Goal: Task Accomplishment & Management: Manage account settings

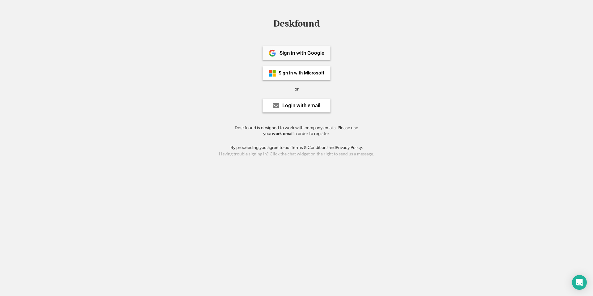
click at [306, 52] on div "Sign in with Google" at bounding box center [302, 52] width 45 height 5
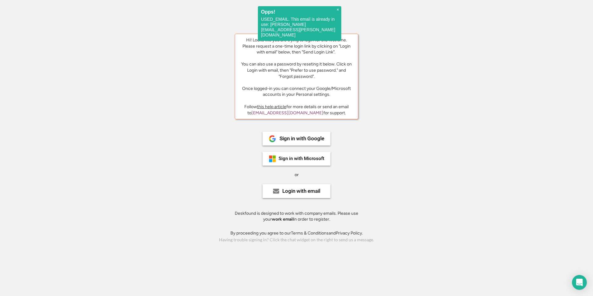
click at [296, 40] on div "Hi! Looks like you are trying to login for the first time. Please request a one…" at bounding box center [297, 67] width 114 height 61
click at [300, 42] on div "Hi! Looks like you are trying to login for the first time. Please request a one…" at bounding box center [297, 67] width 114 height 61
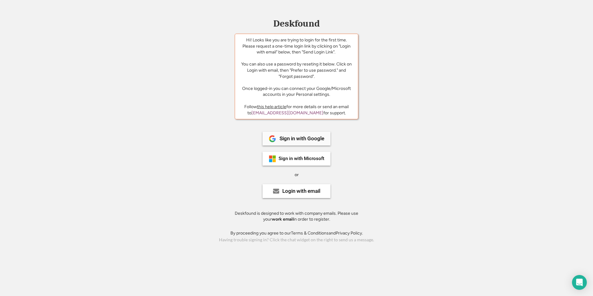
click at [312, 142] on div "Sign in with Google" at bounding box center [297, 139] width 68 height 14
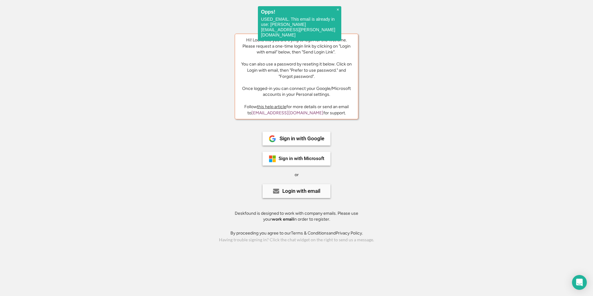
click at [298, 194] on div "Login with email" at bounding box center [301, 190] width 38 height 5
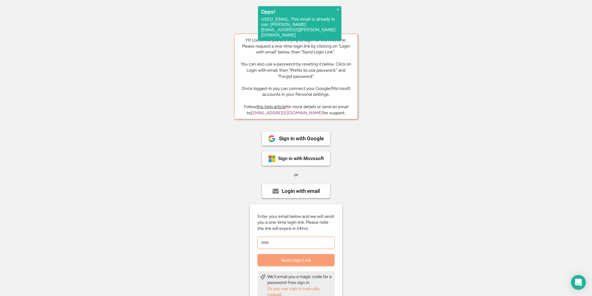
click at [284, 245] on input "email" at bounding box center [295, 243] width 77 height 12
type input "********"
click at [385, 179] on div "Deskfound Hi! Looks like you are trying to login for the first time. Please req…" at bounding box center [296, 190] width 592 height 343
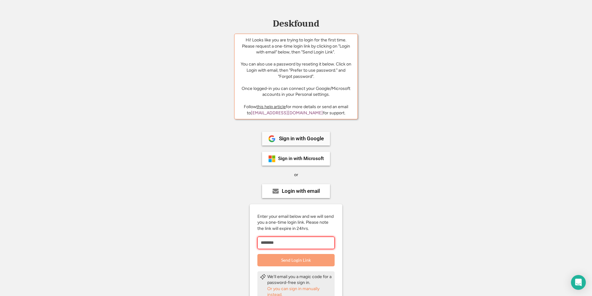
click at [303, 139] on div "Sign in with Google" at bounding box center [301, 138] width 45 height 5
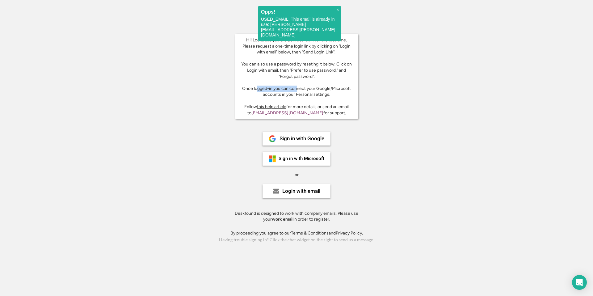
drag, startPoint x: 257, startPoint y: 87, endPoint x: 295, endPoint y: 87, distance: 38.3
click at [296, 87] on div "Hi! Looks like you are trying to login for the first time. Please request a one…" at bounding box center [297, 67] width 114 height 61
click at [298, 88] on div "Hi! Looks like you are trying to login for the first time. Please request a one…" at bounding box center [297, 67] width 114 height 61
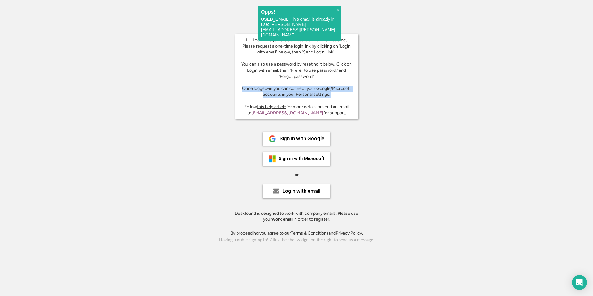
click at [285, 91] on div "Hi! Looks like you are trying to login for the first time. Please request a one…" at bounding box center [297, 67] width 114 height 61
drag, startPoint x: 268, startPoint y: 64, endPoint x: 295, endPoint y: 64, distance: 26.9
click at [295, 64] on div "Hi! Looks like you are trying to login for the first time. Please request a one…" at bounding box center [297, 67] width 114 height 61
click at [303, 65] on div "Hi! Looks like you are trying to login for the first time. Please request a one…" at bounding box center [297, 67] width 114 height 61
click at [304, 191] on div "Login with email" at bounding box center [301, 190] width 38 height 5
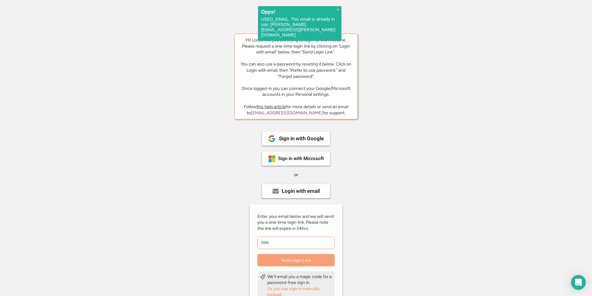
click at [284, 244] on input "email" at bounding box center [295, 243] width 77 height 12
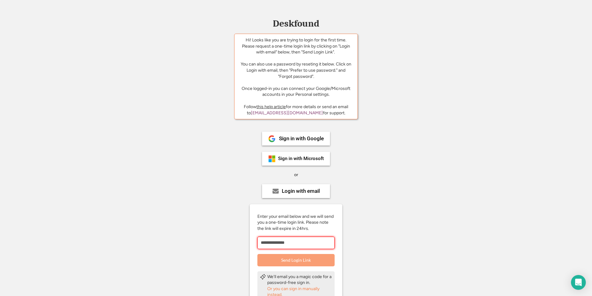
type input "**********"
click at [302, 263] on button "Send Login Link" at bounding box center [295, 260] width 77 height 12
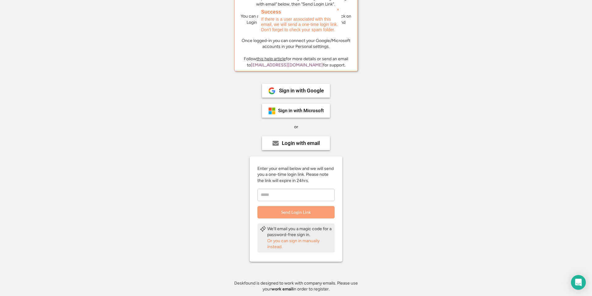
scroll to position [66, 0]
